Goal: Task Accomplishment & Management: Use online tool/utility

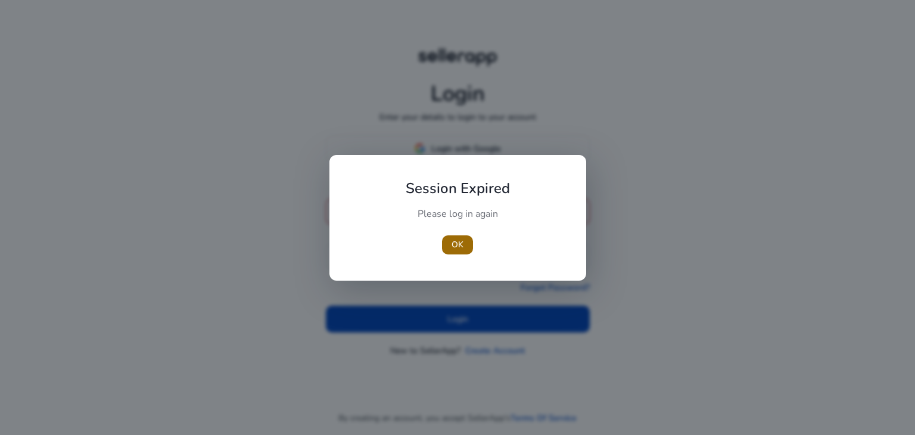
type input "**********"
click at [455, 251] on span "button" at bounding box center [457, 244] width 31 height 29
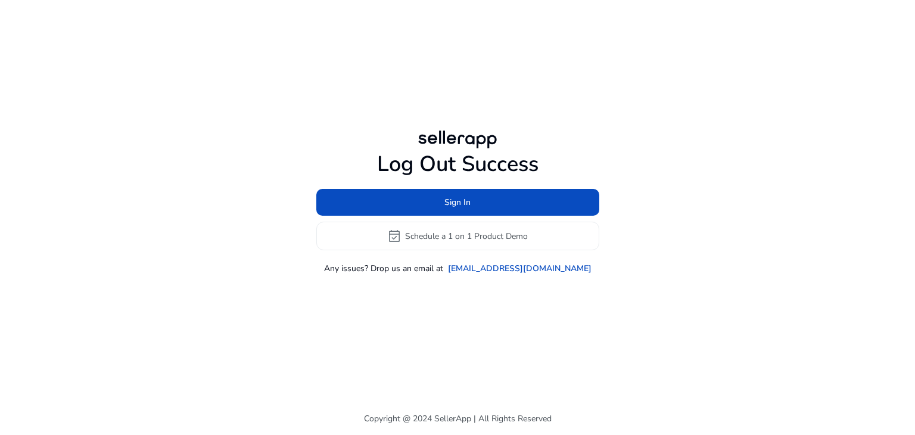
click at [443, 313] on div "Log Out Success Sign In event_available Schedule a 1 on 1 Product Demo Any issu…" at bounding box center [457, 201] width 685 height 402
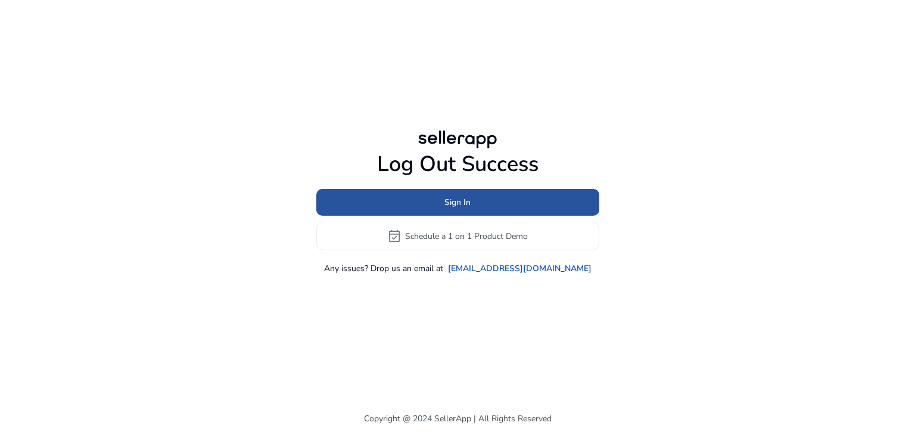
click at [479, 201] on span at bounding box center [457, 202] width 283 height 29
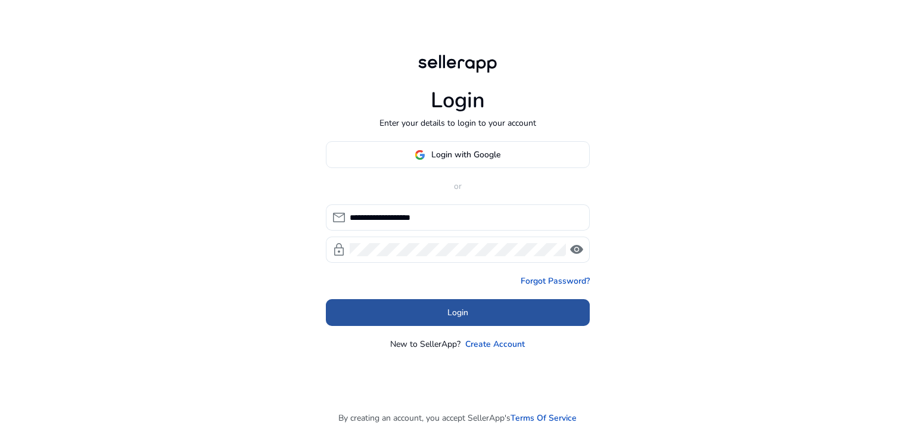
click at [457, 318] on span "Login" at bounding box center [457, 312] width 21 height 13
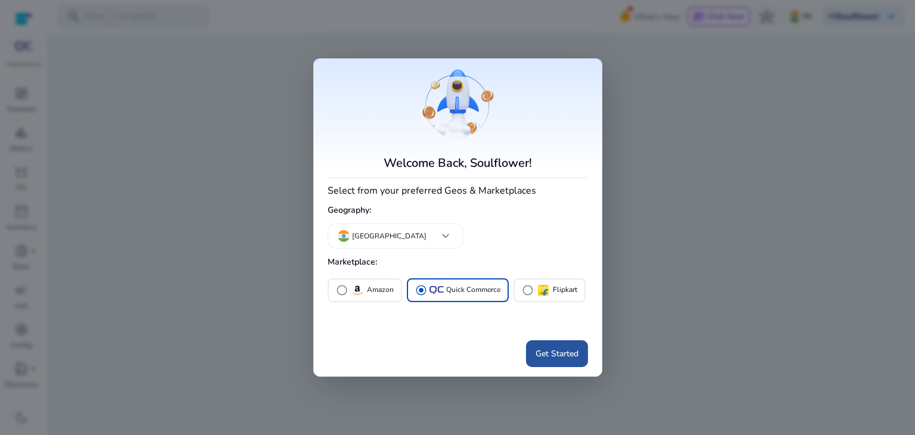
click at [565, 348] on span "Get Started" at bounding box center [556, 353] width 43 height 13
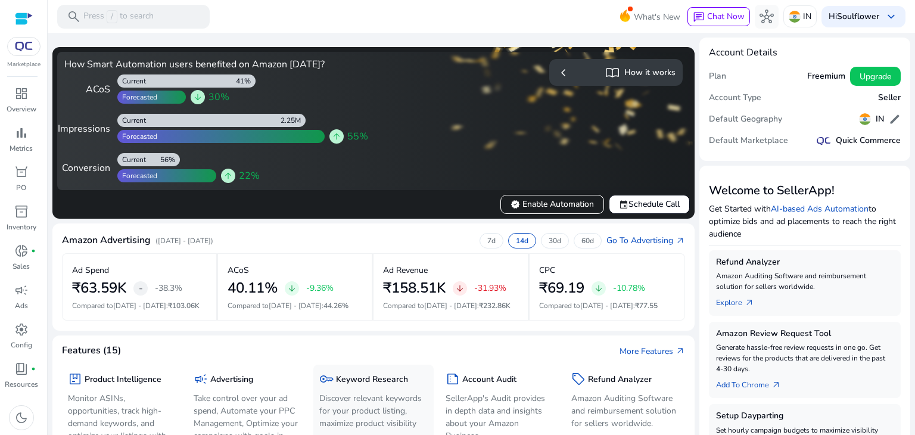
scroll to position [95, 0]
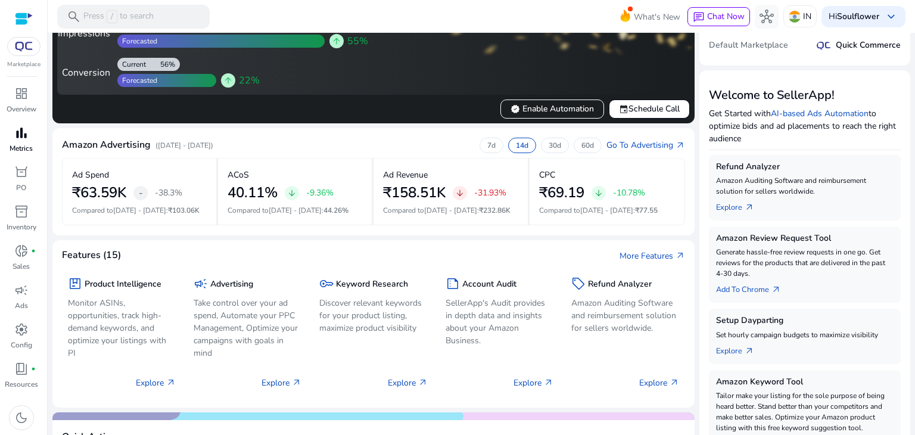
click at [26, 161] on link "bar_chart Metrics" at bounding box center [21, 142] width 42 height 39
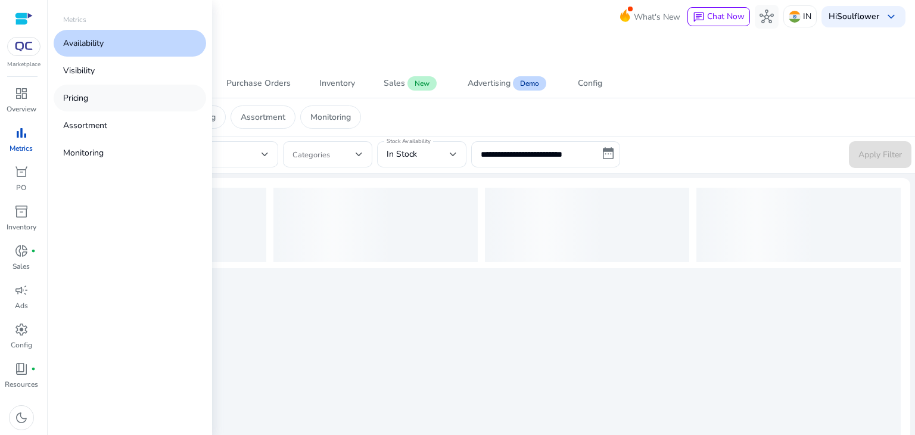
click at [78, 98] on p "Pricing" at bounding box center [75, 98] width 25 height 13
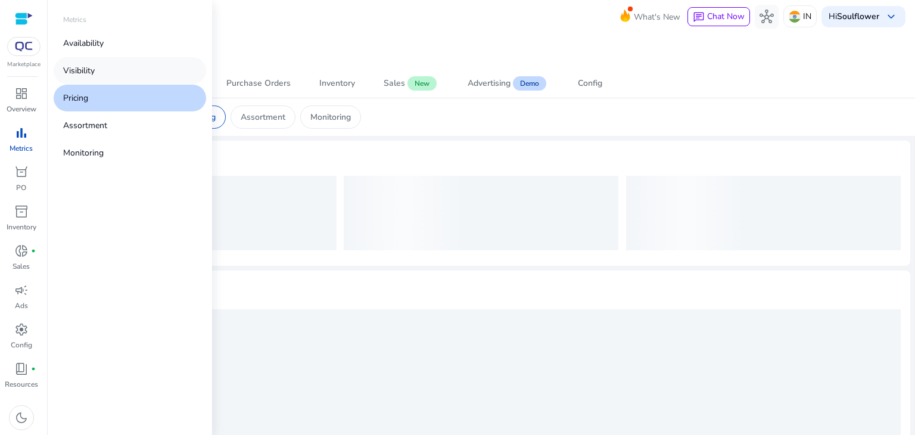
click at [91, 67] on p "Visibility" at bounding box center [79, 70] width 32 height 13
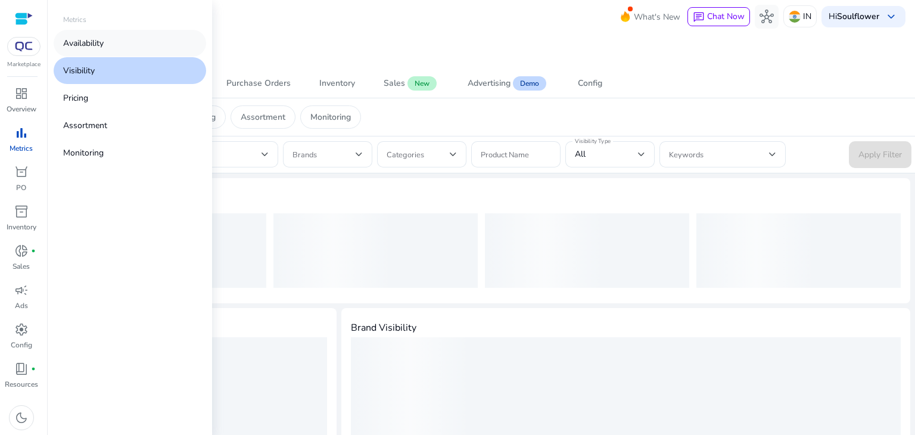
click at [95, 51] on link "Availability" at bounding box center [130, 43] width 152 height 27
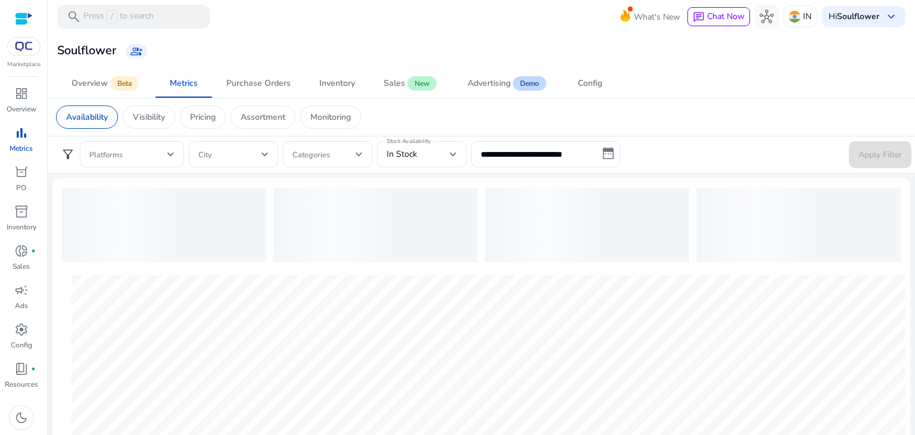
click at [654, 122] on app-sa-custom-tab "Availability Visibility Pricing Assortment Monitoring" at bounding box center [481, 116] width 850 height 23
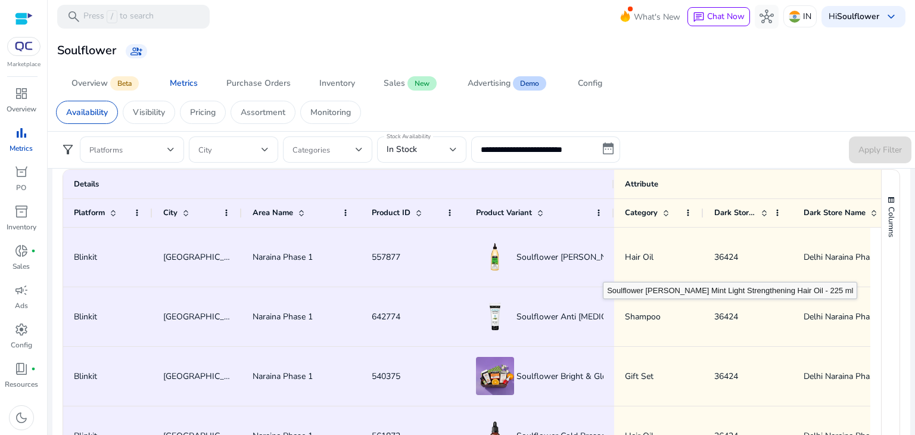
scroll to position [726, 0]
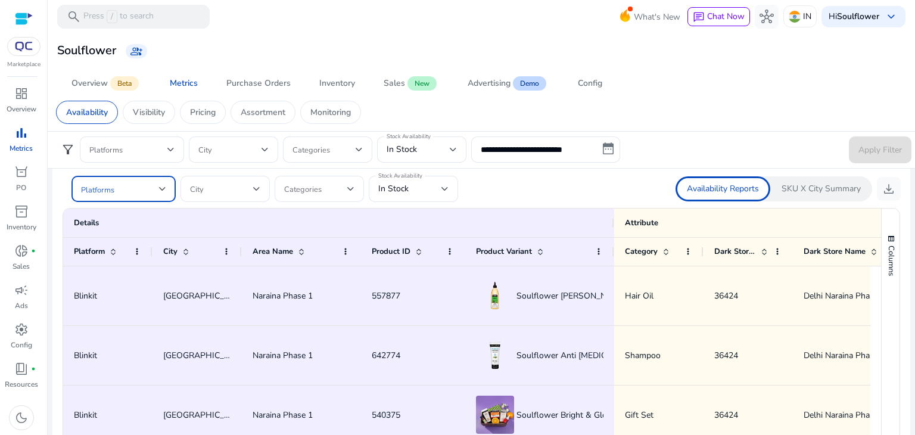
click at [162, 183] on div at bounding box center [162, 189] width 7 height 14
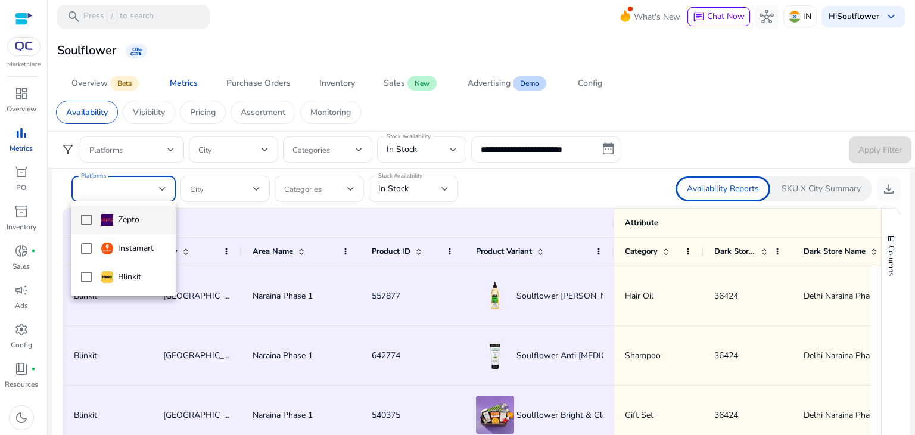
scroll to position [0, 0]
click at [228, 212] on div at bounding box center [457, 217] width 915 height 435
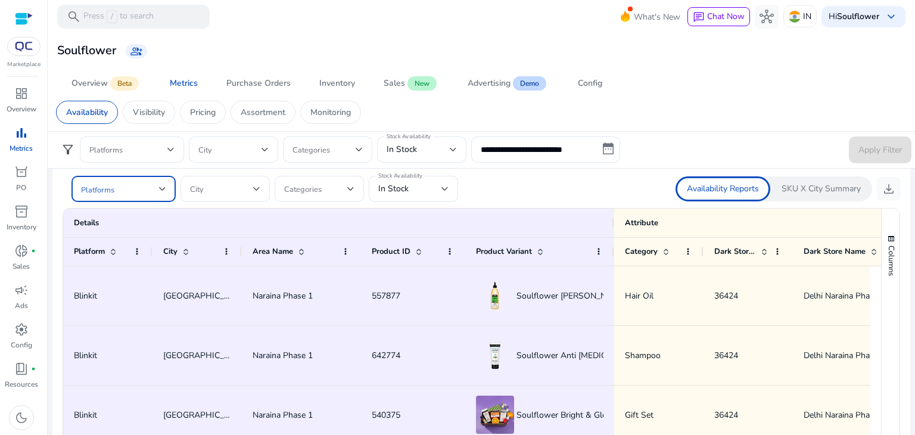
click at [161, 191] on div at bounding box center [162, 189] width 7 height 14
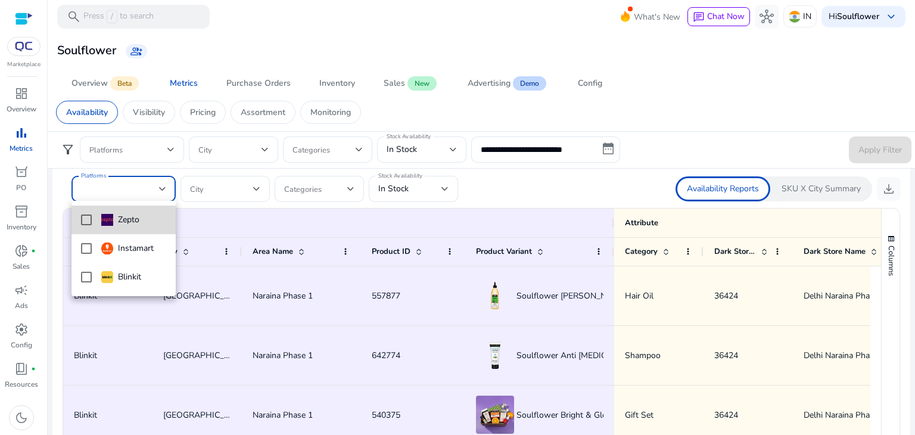
click at [89, 223] on mat-pseudo-checkbox at bounding box center [86, 219] width 11 height 11
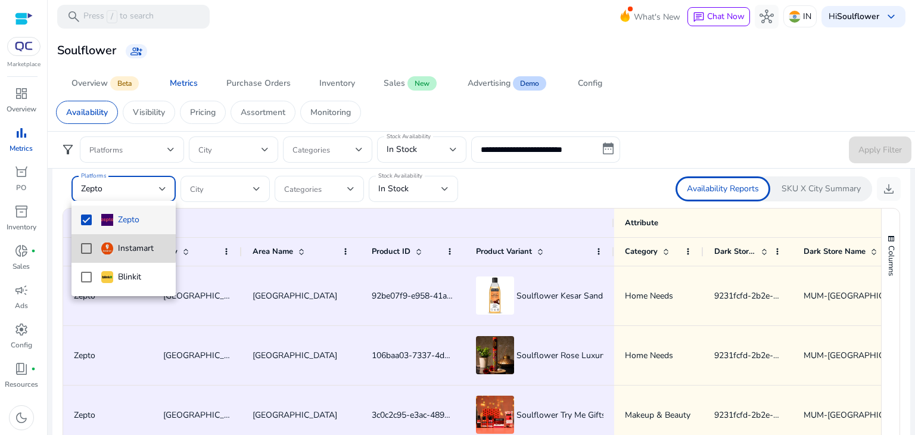
click at [89, 244] on mat-pseudo-checkbox at bounding box center [86, 248] width 11 height 11
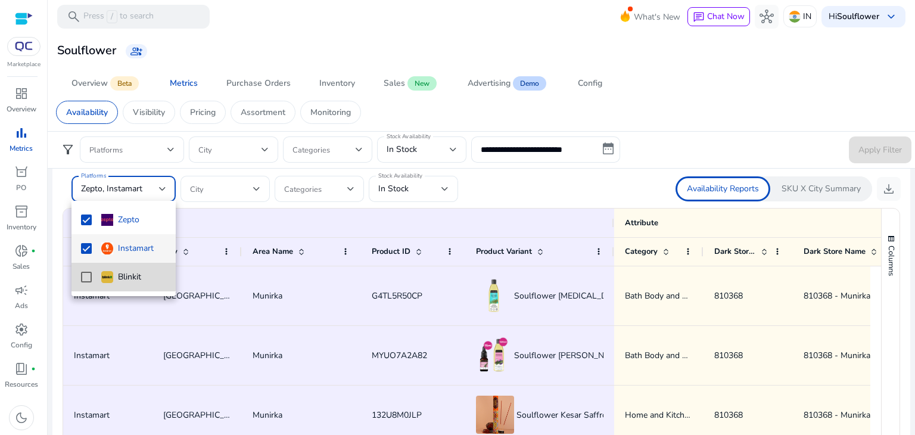
click at [88, 272] on mat-pseudo-checkbox at bounding box center [86, 277] width 11 height 11
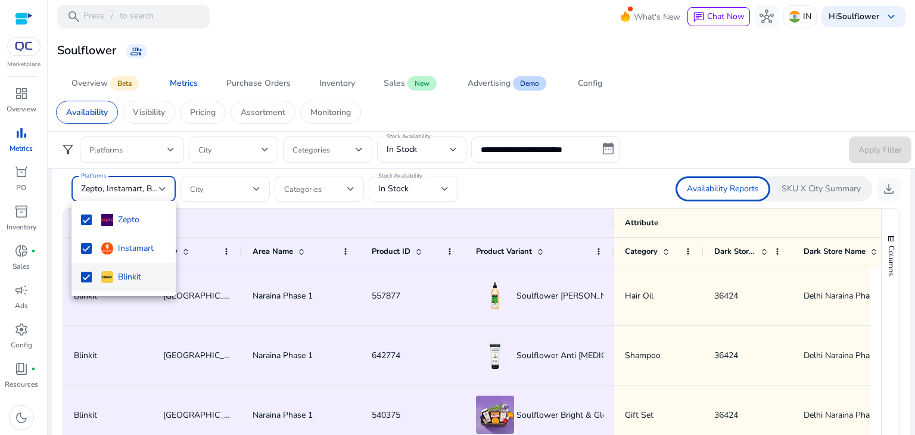
click at [479, 182] on div at bounding box center [457, 217] width 915 height 435
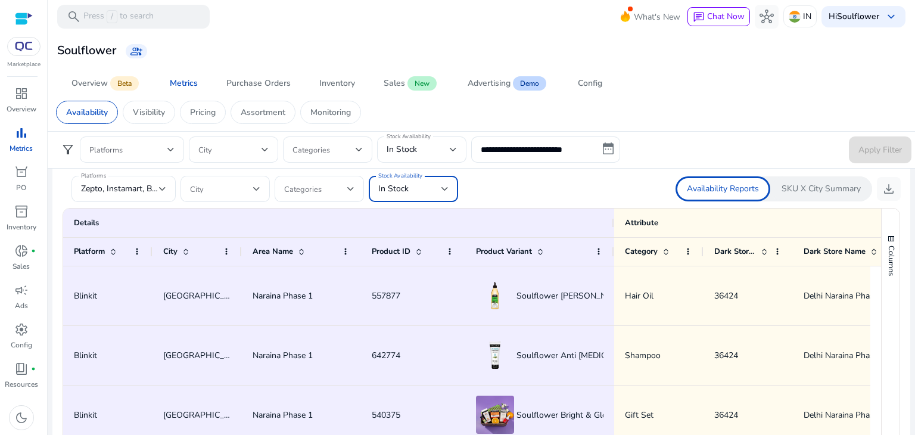
click at [440, 189] on div "In Stock" at bounding box center [409, 188] width 63 height 13
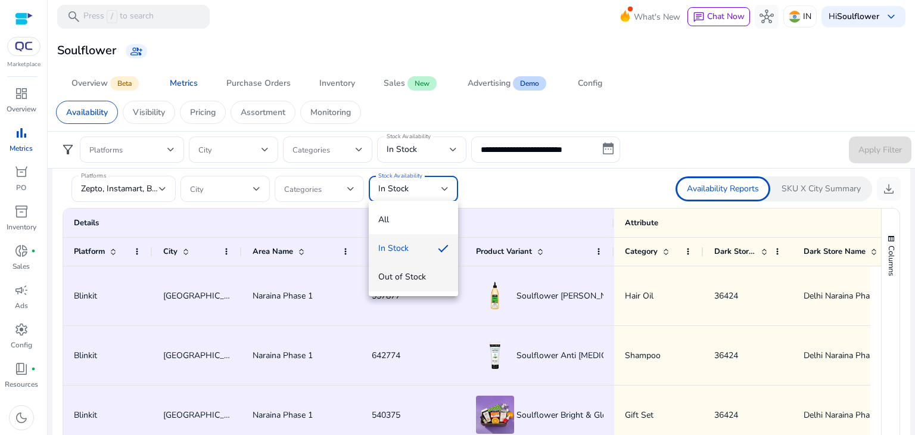
click at [397, 269] on mat-option "Out of Stock" at bounding box center [413, 277] width 89 height 29
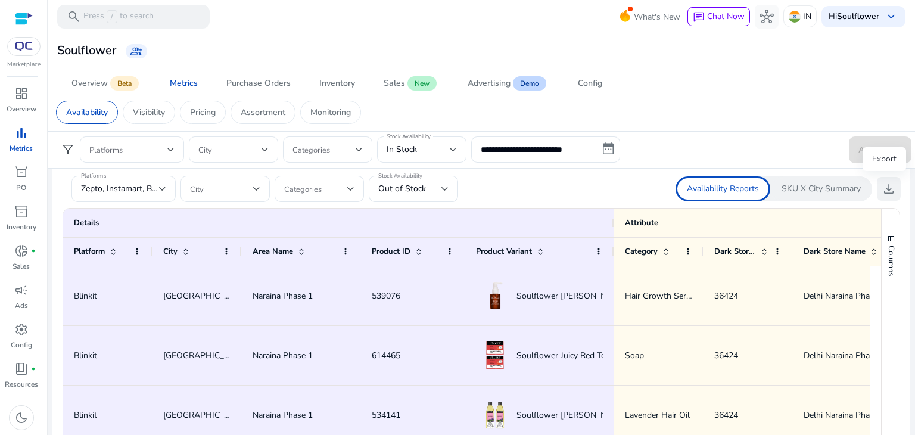
click at [884, 191] on span "download" at bounding box center [888, 189] width 14 height 14
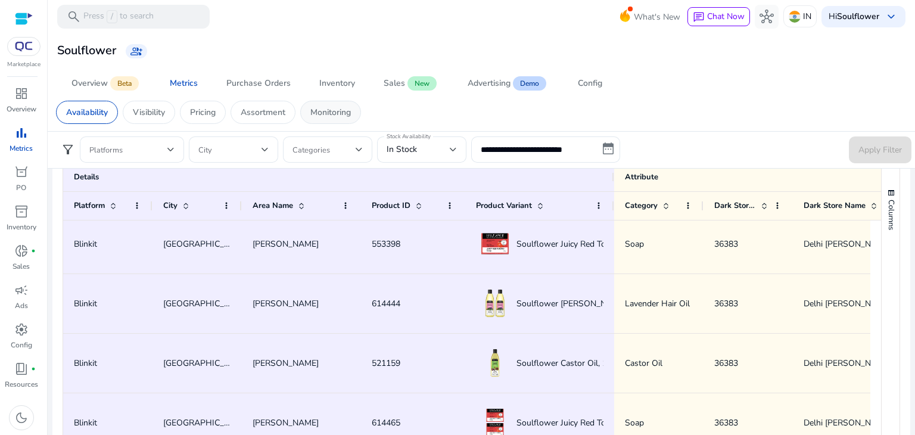
scroll to position [859, 0]
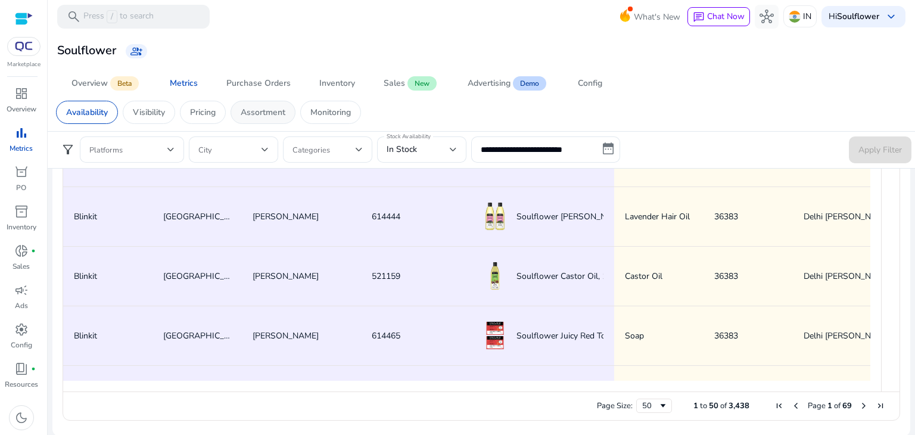
click at [273, 102] on div "Assortment" at bounding box center [262, 112] width 65 height 23
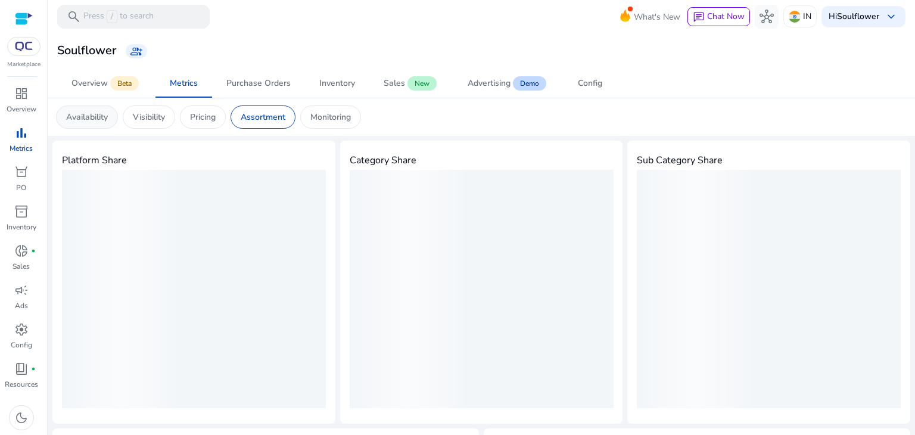
click at [86, 115] on p "Availability" at bounding box center [87, 117] width 42 height 13
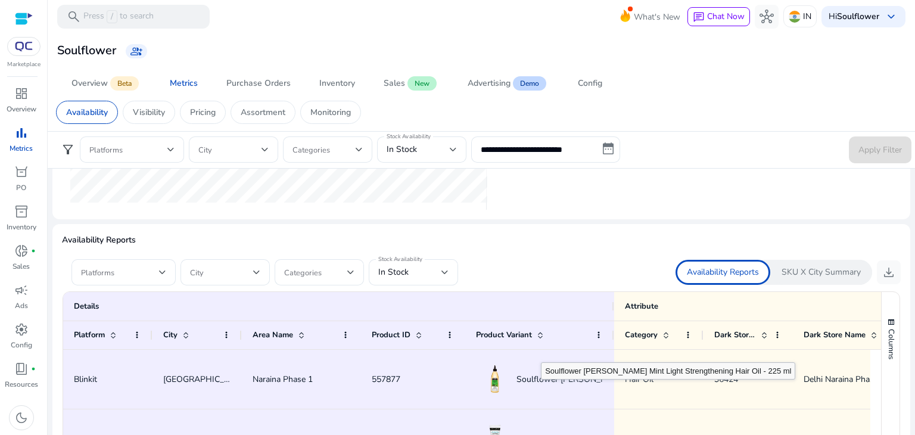
scroll to position [26, 0]
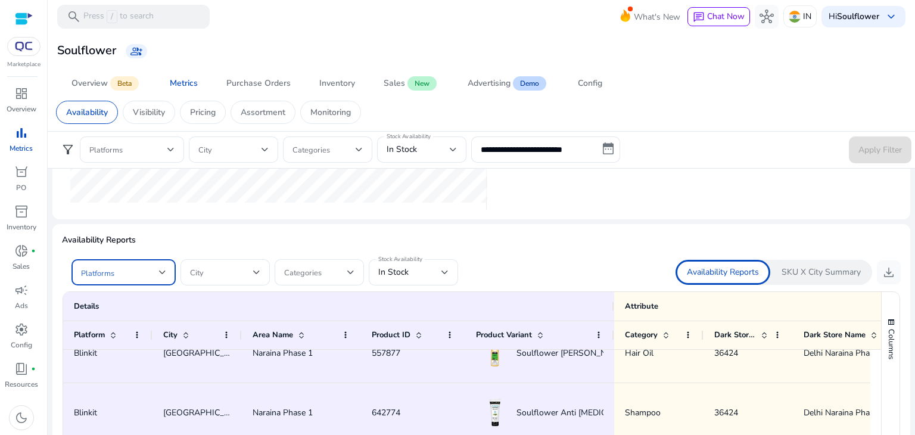
click at [160, 271] on div at bounding box center [162, 272] width 7 height 5
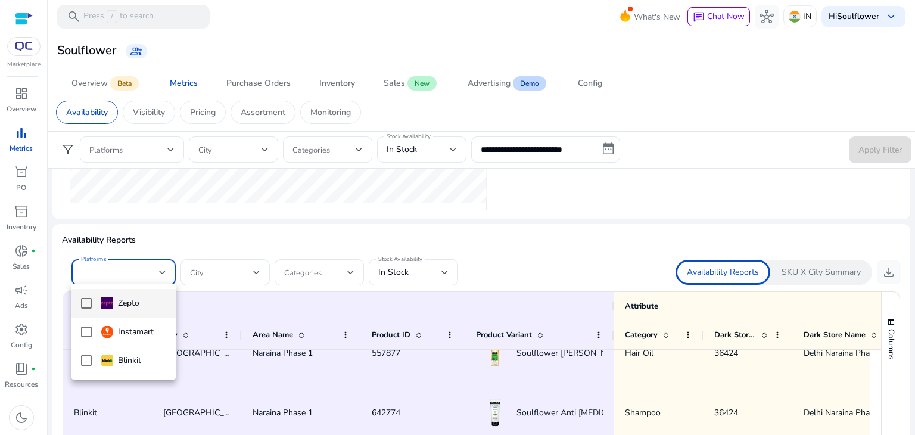
click at [160, 271] on div at bounding box center [457, 217] width 915 height 435
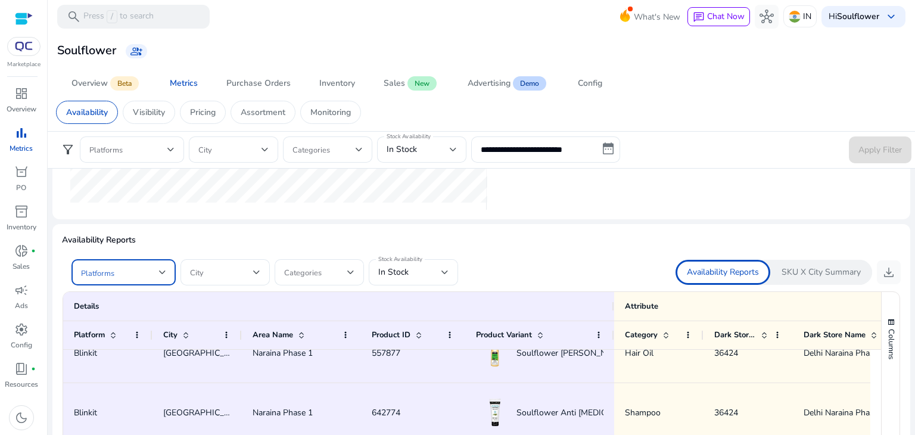
click at [138, 272] on span at bounding box center [120, 272] width 78 height 13
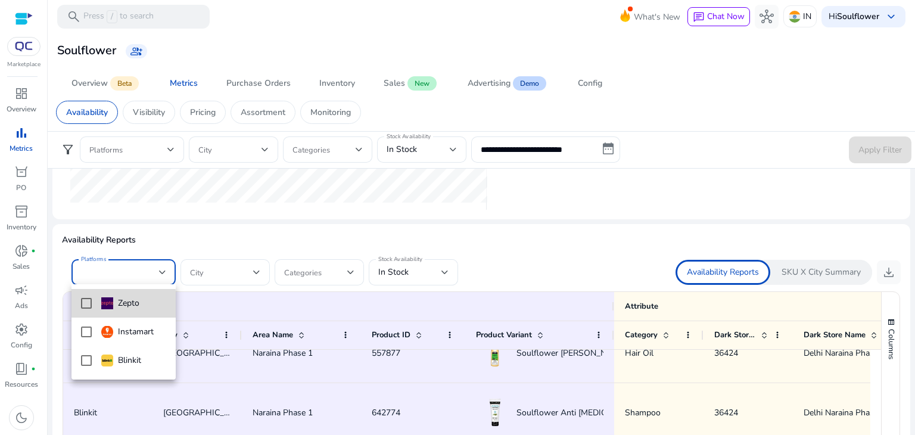
click at [82, 305] on mat-pseudo-checkbox at bounding box center [86, 303] width 11 height 11
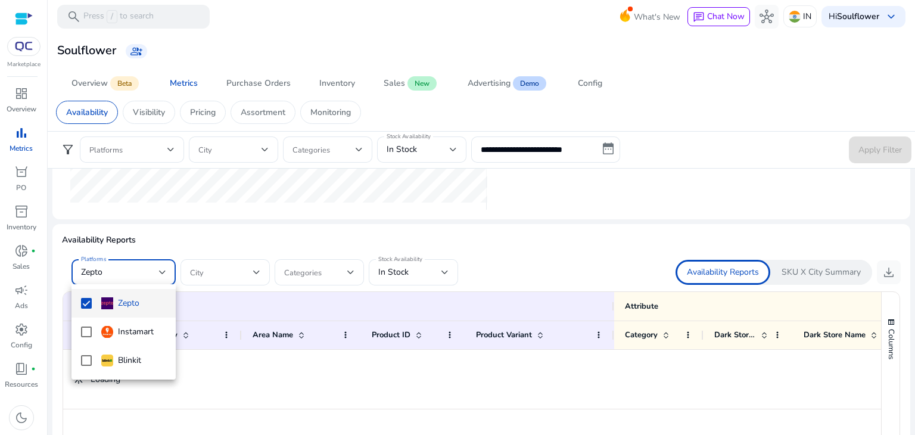
scroll to position [0, 0]
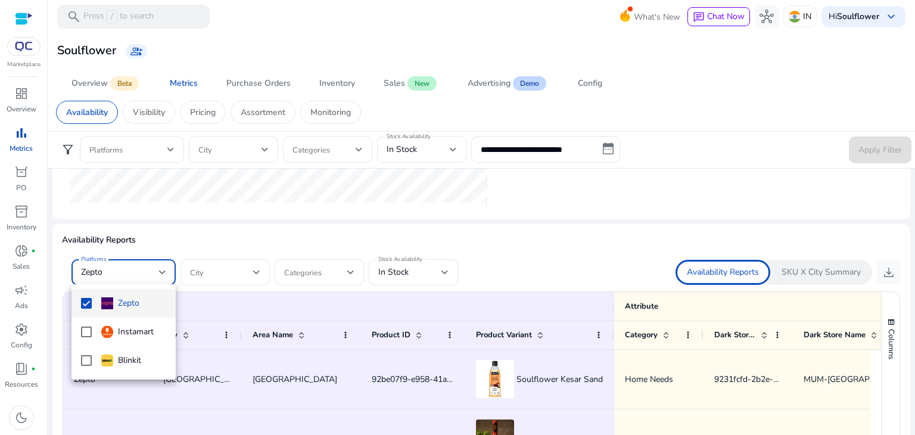
click at [428, 267] on div at bounding box center [457, 217] width 915 height 435
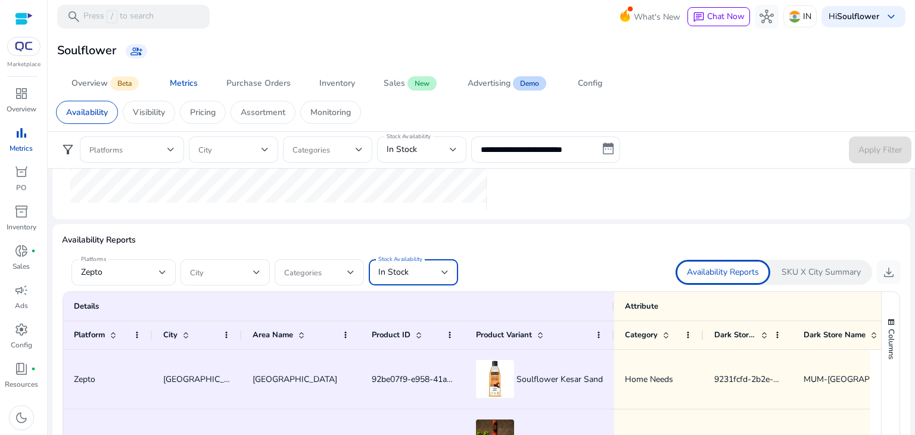
click at [441, 273] on div "In Stock" at bounding box center [409, 272] width 63 height 13
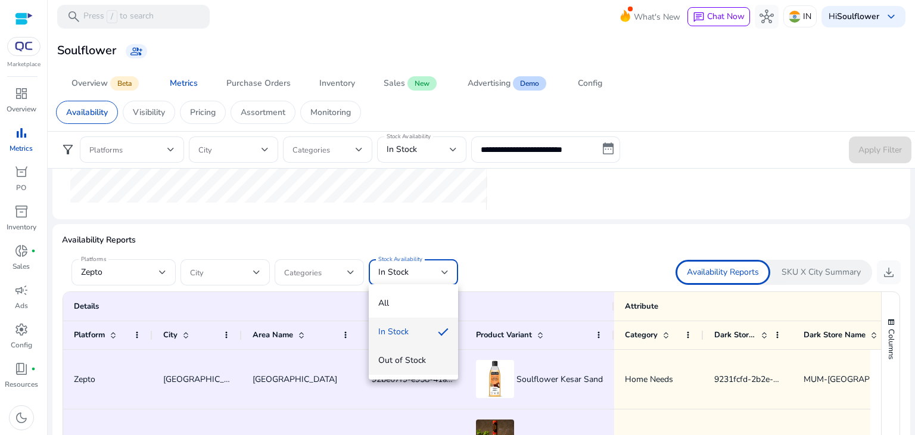
click at [398, 357] on span "Out of Stock" at bounding box center [413, 360] width 70 height 13
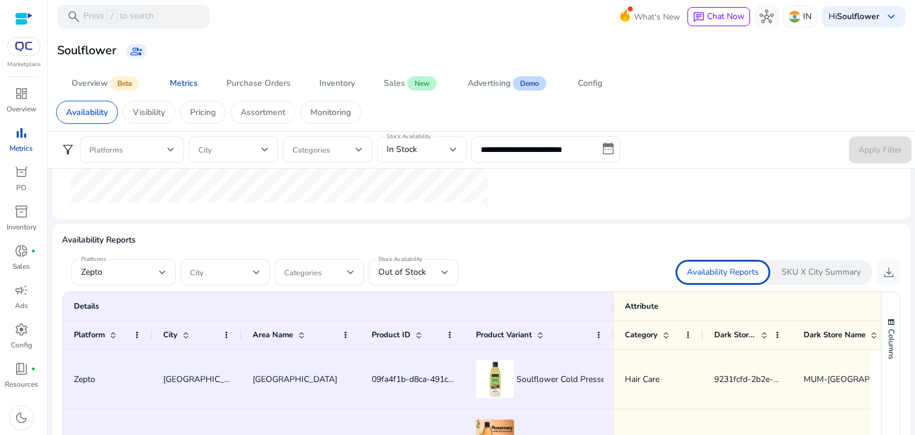
click at [538, 254] on div at bounding box center [481, 254] width 838 height 10
click at [888, 267] on span "download" at bounding box center [888, 272] width 14 height 14
